Goal: Information Seeking & Learning: Understand process/instructions

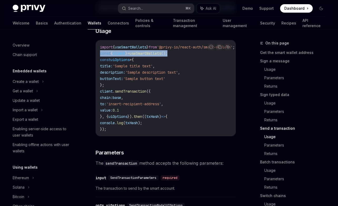
scroll to position [87, 0]
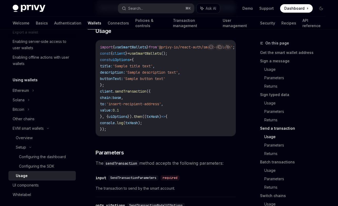
click at [128, 94] on code "import { useSmartWallets } from '@privy-io/react-auth/smart-wallets' ; const { …" at bounding box center [173, 88] width 147 height 88
click at [269, 64] on link "Sign a message" at bounding box center [295, 61] width 70 height 8
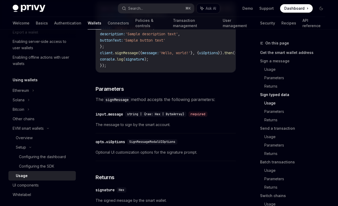
click at [270, 52] on link "Get the smart wallet address" at bounding box center [295, 52] width 70 height 8
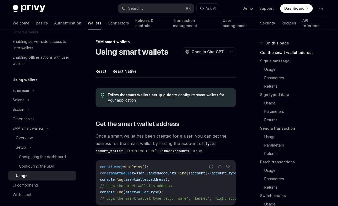
scroll to position [2, 0]
click at [123, 73] on button "React Native" at bounding box center [125, 71] width 24 height 12
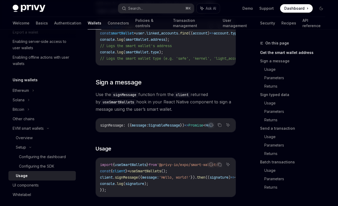
scroll to position [178, 0]
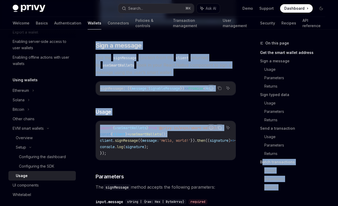
drag, startPoint x: 243, startPoint y: 139, endPoint x: 262, endPoint y: 162, distance: 30.3
click at [262, 163] on link "Batch transactions" at bounding box center [295, 162] width 70 height 8
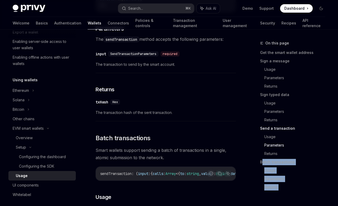
scroll to position [827, 0]
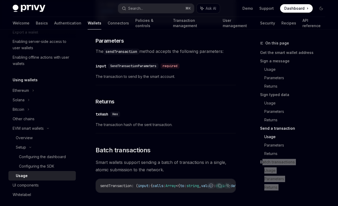
type textarea "*"
